Goal: Information Seeking & Learning: Check status

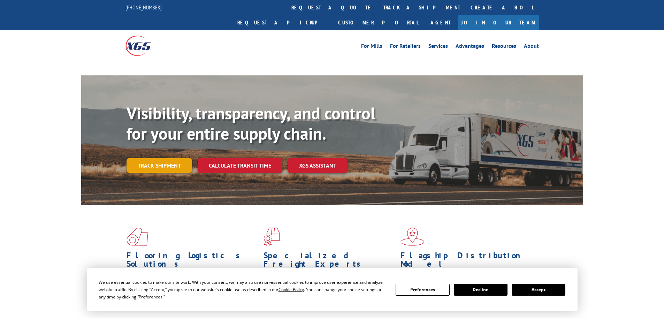
click at [157, 158] on link "Track shipment" at bounding box center [160, 165] width 66 height 15
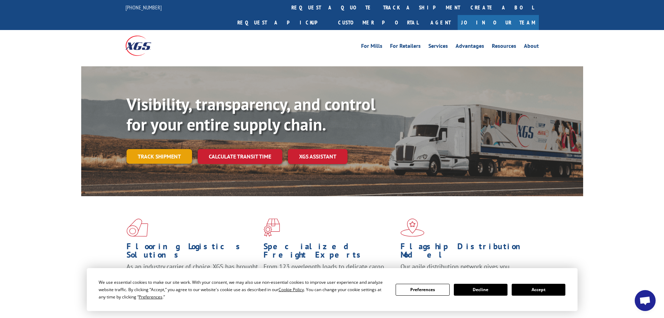
click at [163, 149] on link "Track shipment" at bounding box center [160, 156] width 66 height 15
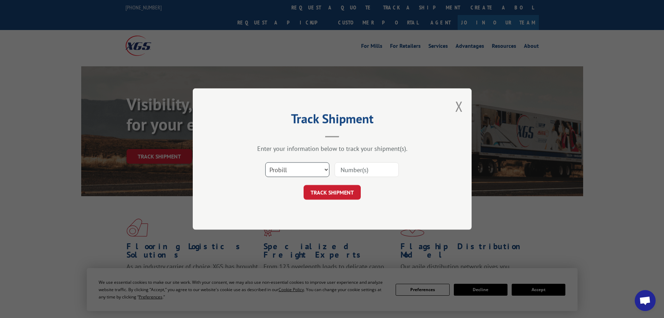
click at [297, 175] on select "Select category... Probill BOL PO" at bounding box center [297, 169] width 64 height 15
select select "po"
click at [265, 162] on select "Select category... Probill BOL PO" at bounding box center [297, 169] width 64 height 15
click at [345, 170] on input at bounding box center [367, 169] width 64 height 15
paste input "20544051"
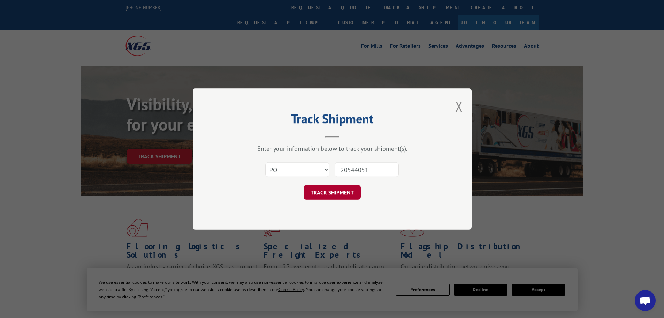
type input "20544051"
click at [333, 197] on button "TRACK SHIPMENT" at bounding box center [332, 192] width 57 height 15
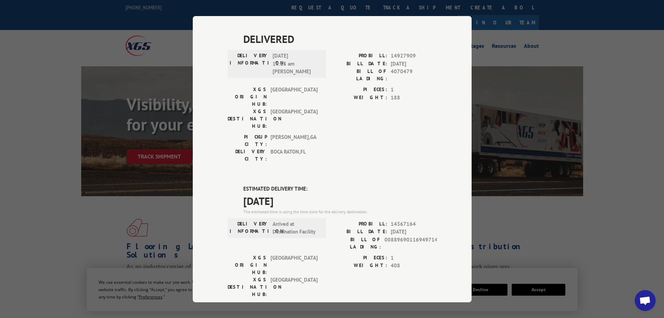
scroll to position [209, 0]
